Goal: Task Accomplishment & Management: Use online tool/utility

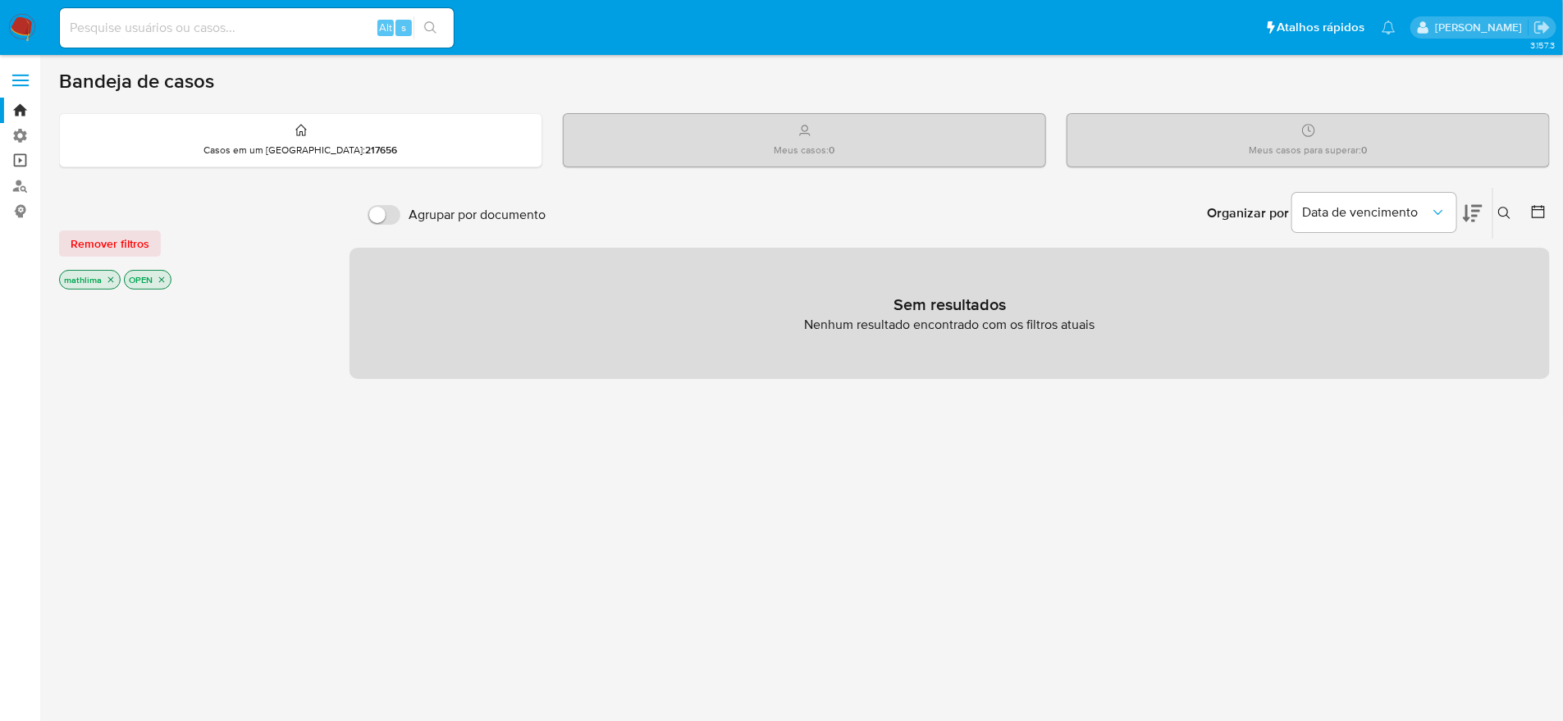
click at [12, 168] on link "Operações em massa" at bounding box center [97, 161] width 195 height 25
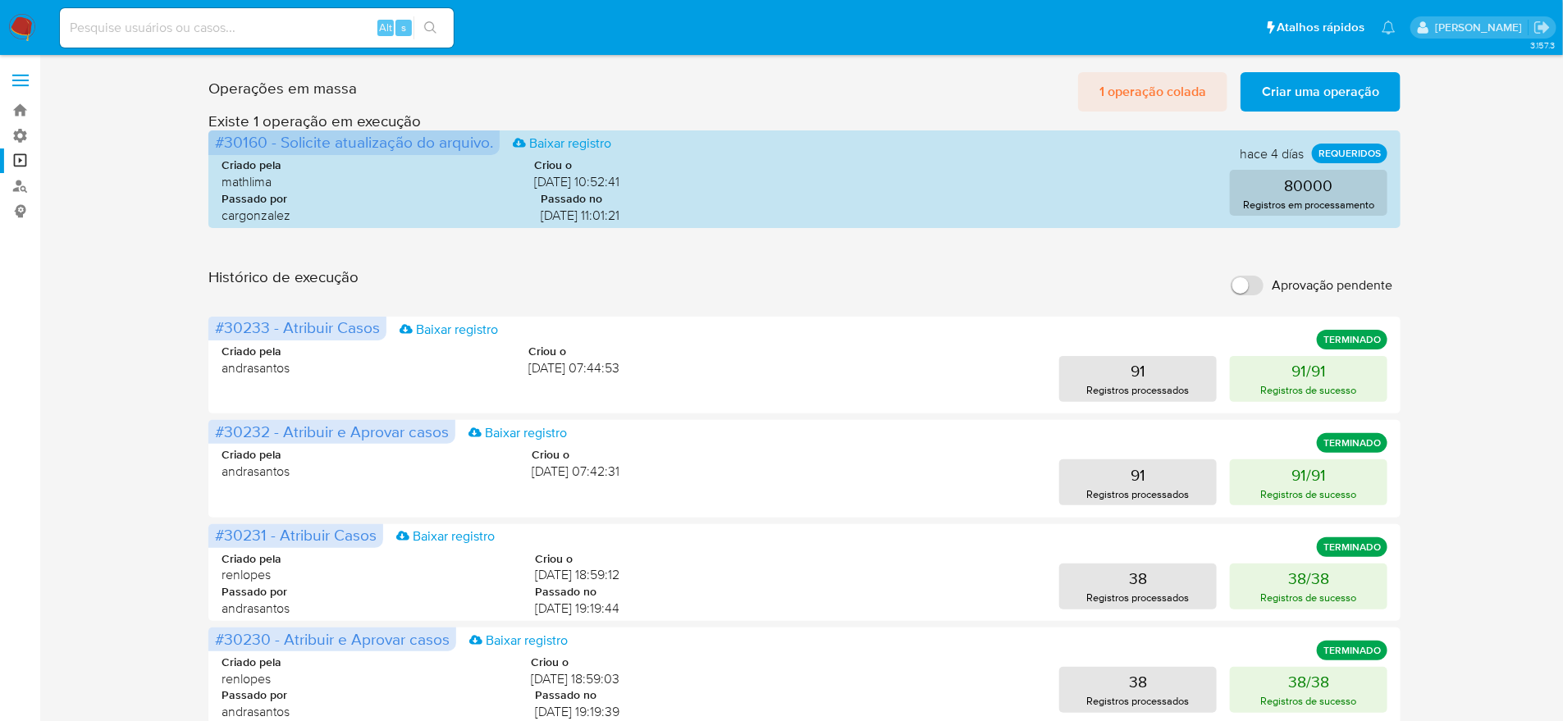
click at [1204, 85] on span "1 operação colada" at bounding box center [1153, 92] width 107 height 36
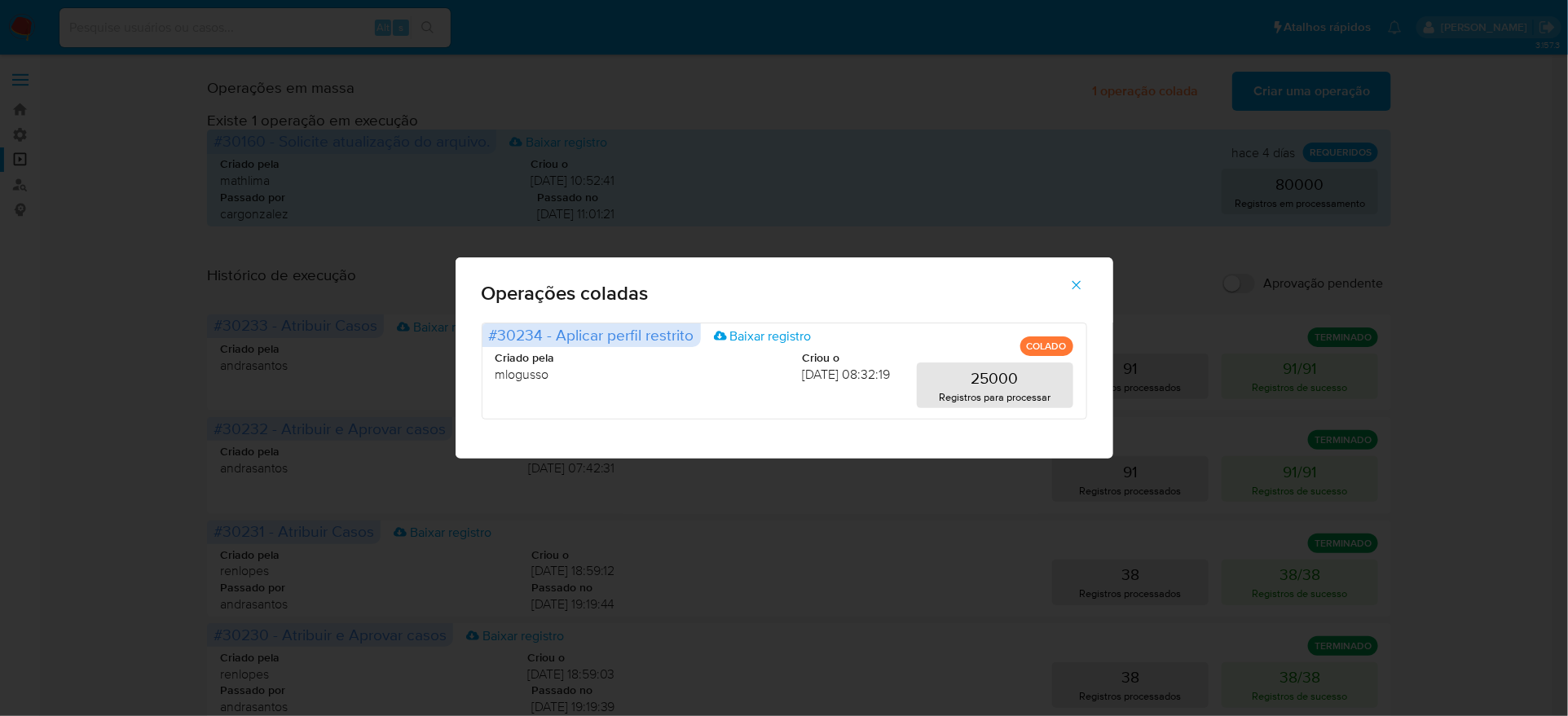
click at [1069, 293] on icon "button" at bounding box center [1076, 285] width 15 height 15
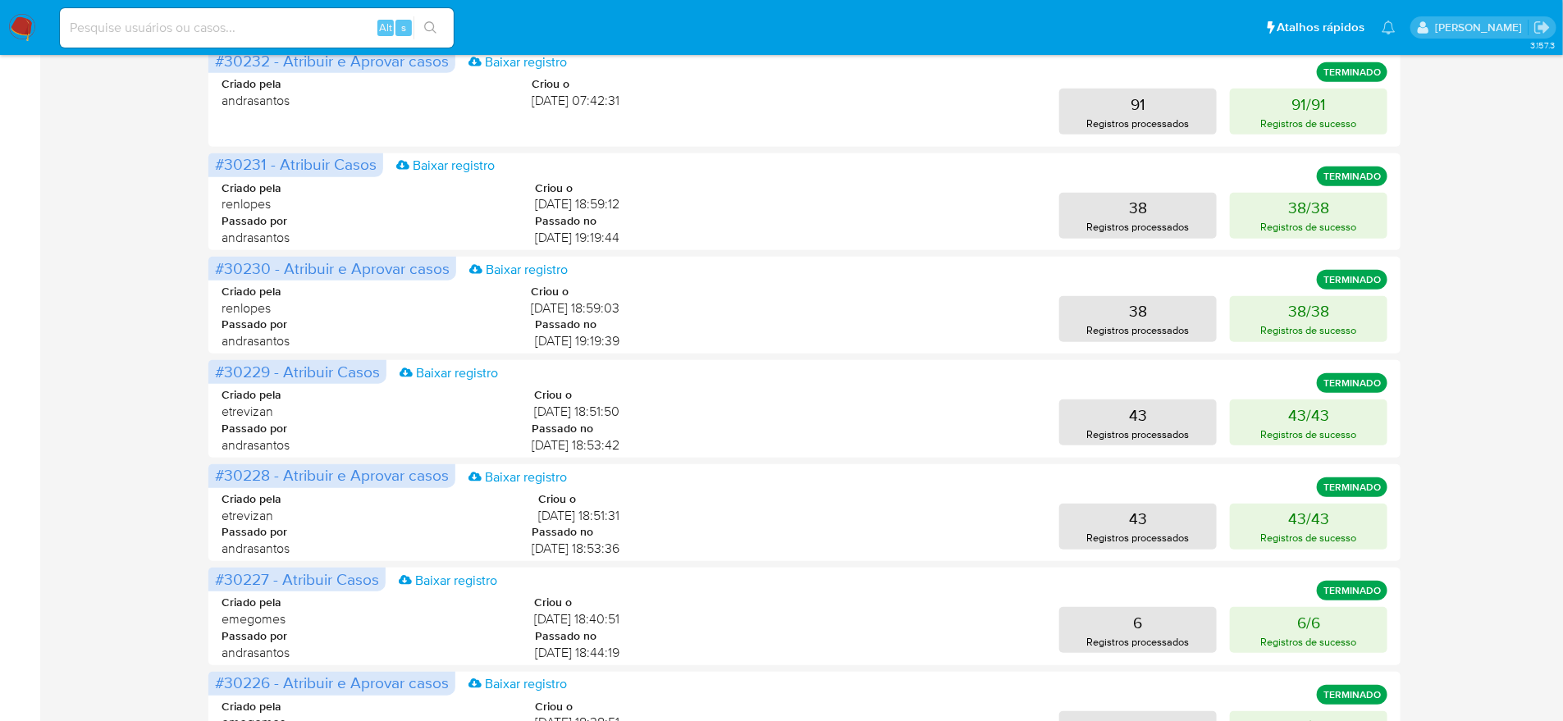
scroll to position [391, 0]
